Goal: Task Accomplishment & Management: Manage account settings

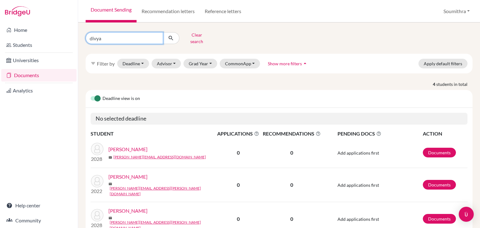
drag, startPoint x: 107, startPoint y: 40, endPoint x: 86, endPoint y: 39, distance: 21.3
click at [86, 39] on div "divya" at bounding box center [133, 38] width 94 height 12
type input "thea"
click at [171, 39] on icon "submit" at bounding box center [171, 38] width 6 height 6
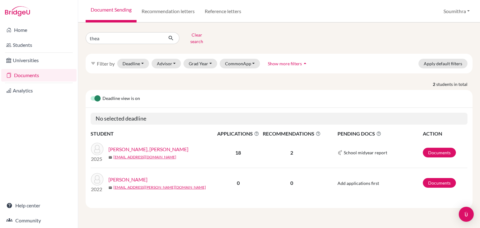
click at [136, 176] on link "[PERSON_NAME]" at bounding box center [127, 179] width 39 height 7
click at [142, 145] on link "[PERSON_NAME], [PERSON_NAME]" at bounding box center [148, 148] width 80 height 7
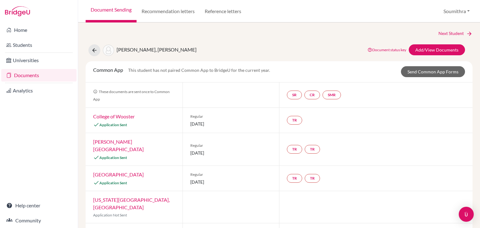
click at [47, 74] on link "Documents" at bounding box center [38, 75] width 75 height 12
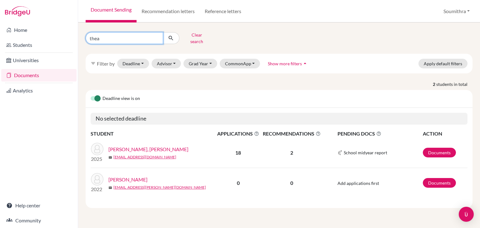
drag, startPoint x: 111, startPoint y: 39, endPoint x: 87, endPoint y: 38, distance: 23.8
click at [87, 38] on input "thea" at bounding box center [124, 38] width 77 height 12
type input "xia"
click at [169, 39] on button "submit" at bounding box center [171, 38] width 17 height 12
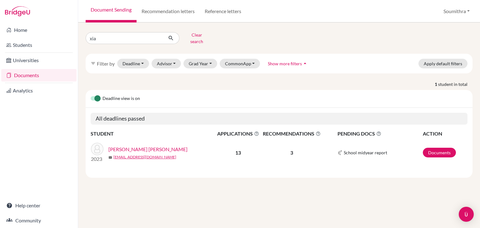
click at [144, 145] on link "[PERSON_NAME] [PERSON_NAME]" at bounding box center [147, 148] width 79 height 7
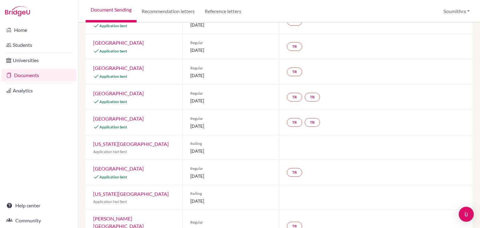
scroll to position [206, 0]
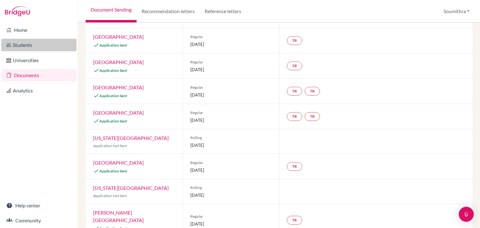
click at [37, 43] on link "Students" at bounding box center [38, 45] width 75 height 12
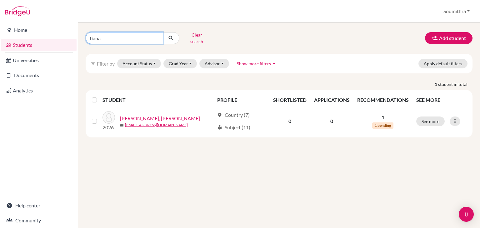
drag, startPoint x: 109, startPoint y: 37, endPoint x: 60, endPoint y: 37, distance: 48.4
click at [60, 37] on div "Home Students Universities Documents Analytics Help center Community Students o…" at bounding box center [240, 114] width 480 height 228
type input "saachi"
click at [174, 36] on icon "submit" at bounding box center [171, 38] width 6 height 6
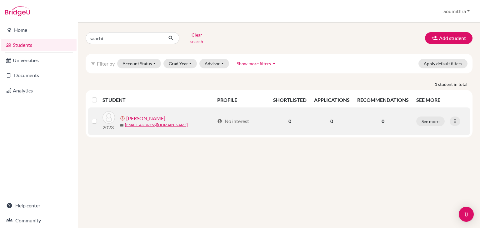
click at [147, 115] on link "Bhasin, Saachi" at bounding box center [145, 118] width 39 height 7
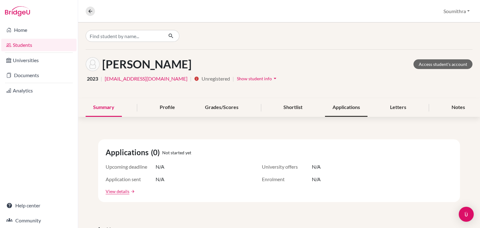
click at [339, 109] on div "Applications" at bounding box center [346, 107] width 42 height 18
